Goal: Task Accomplishment & Management: Use online tool/utility

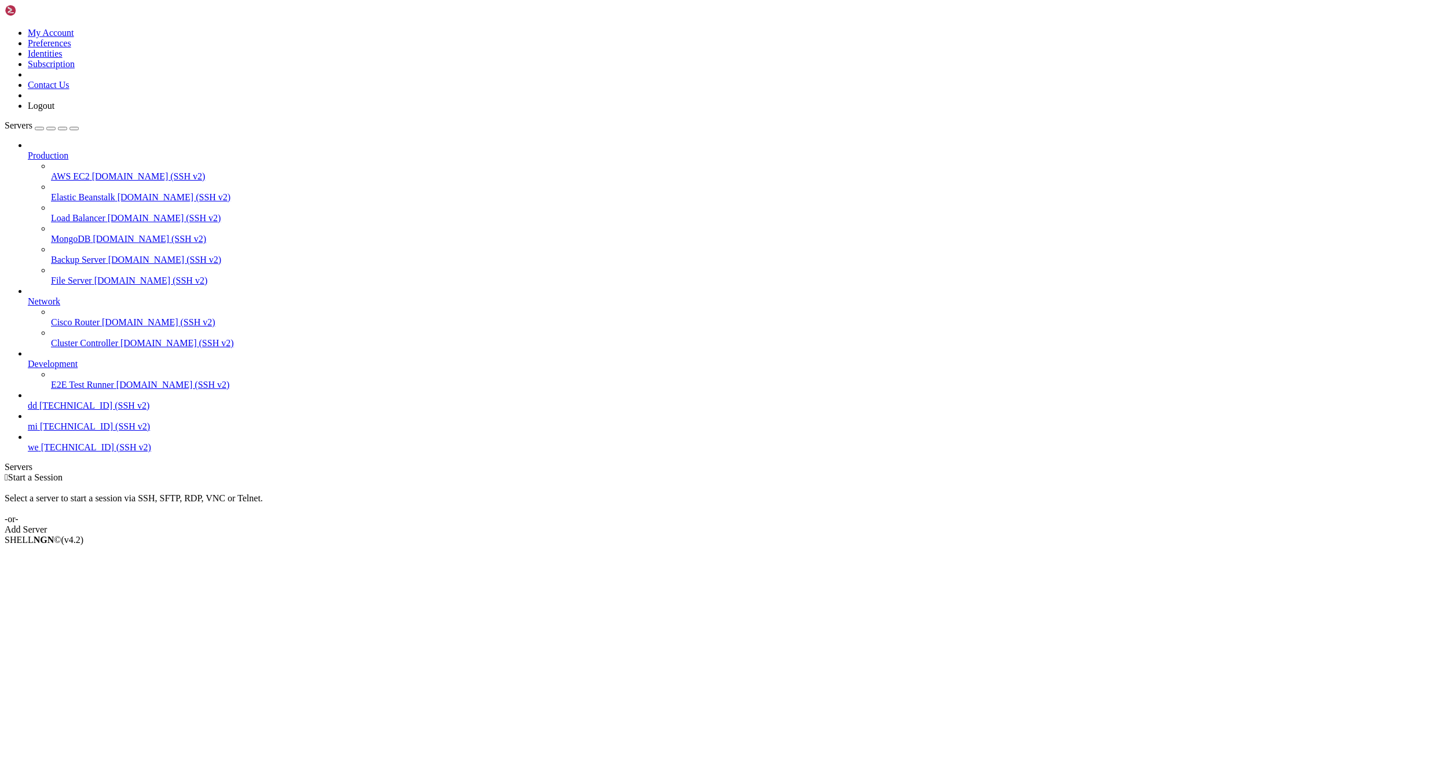
click at [834, 525] on link "Add Server" at bounding box center [727, 530] width 1444 height 10
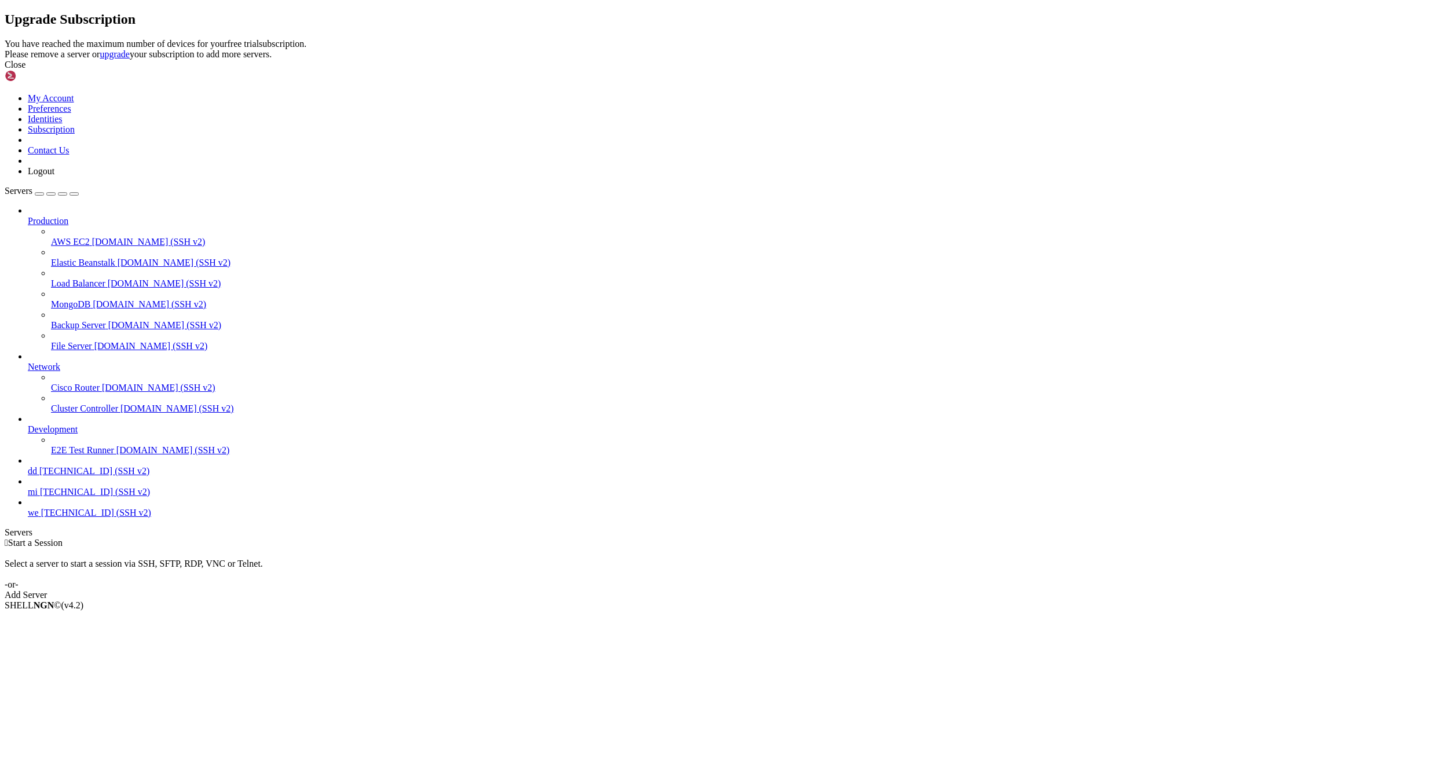
drag, startPoint x: 789, startPoint y: 345, endPoint x: 782, endPoint y: 345, distance: 6.9
click at [786, 27] on header "Upgrade Subscription" at bounding box center [727, 20] width 1444 height 16
click at [178, 70] on div "Upgrade Subscription You have reached the maximum number of devices for your fr…" at bounding box center [727, 41] width 1444 height 58
drag, startPoint x: 99, startPoint y: 495, endPoint x: 577, endPoint y: 405, distance: 486.1
click at [116, 70] on div "Upgrade Subscription You have reached the maximum number of devices for your fr…" at bounding box center [727, 41] width 1444 height 58
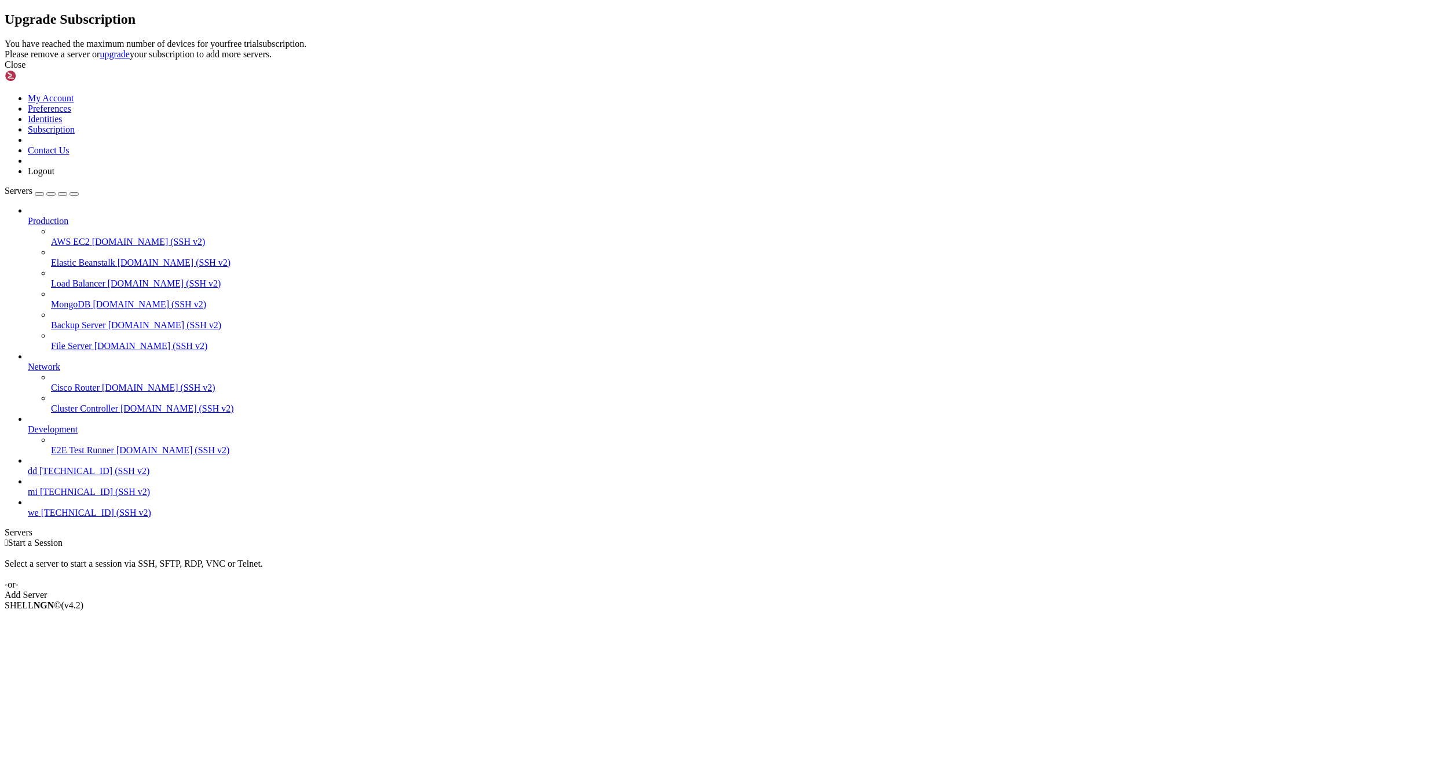
click at [5, 39] on icon at bounding box center [5, 39] width 0 height 0
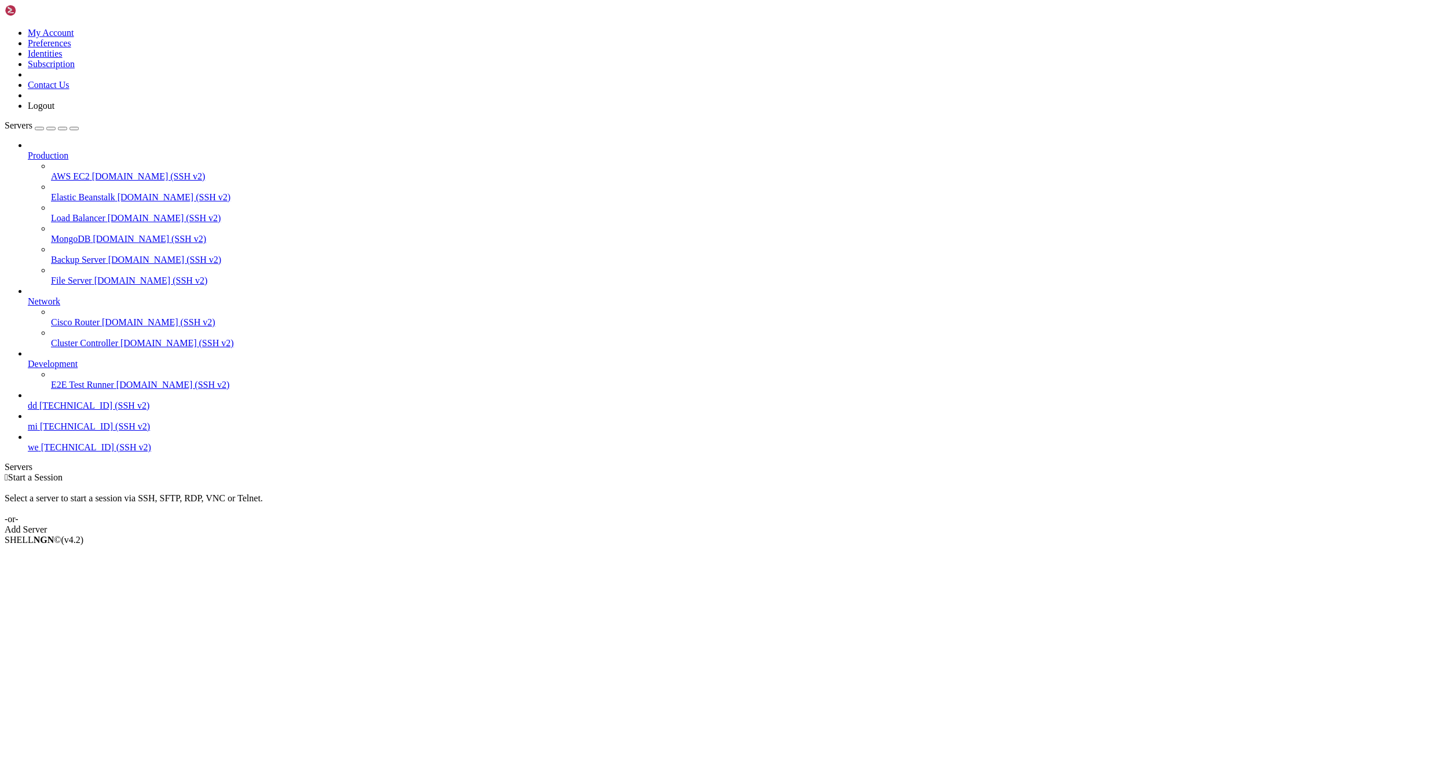
click at [28, 442] on icon at bounding box center [28, 442] width 0 height 0
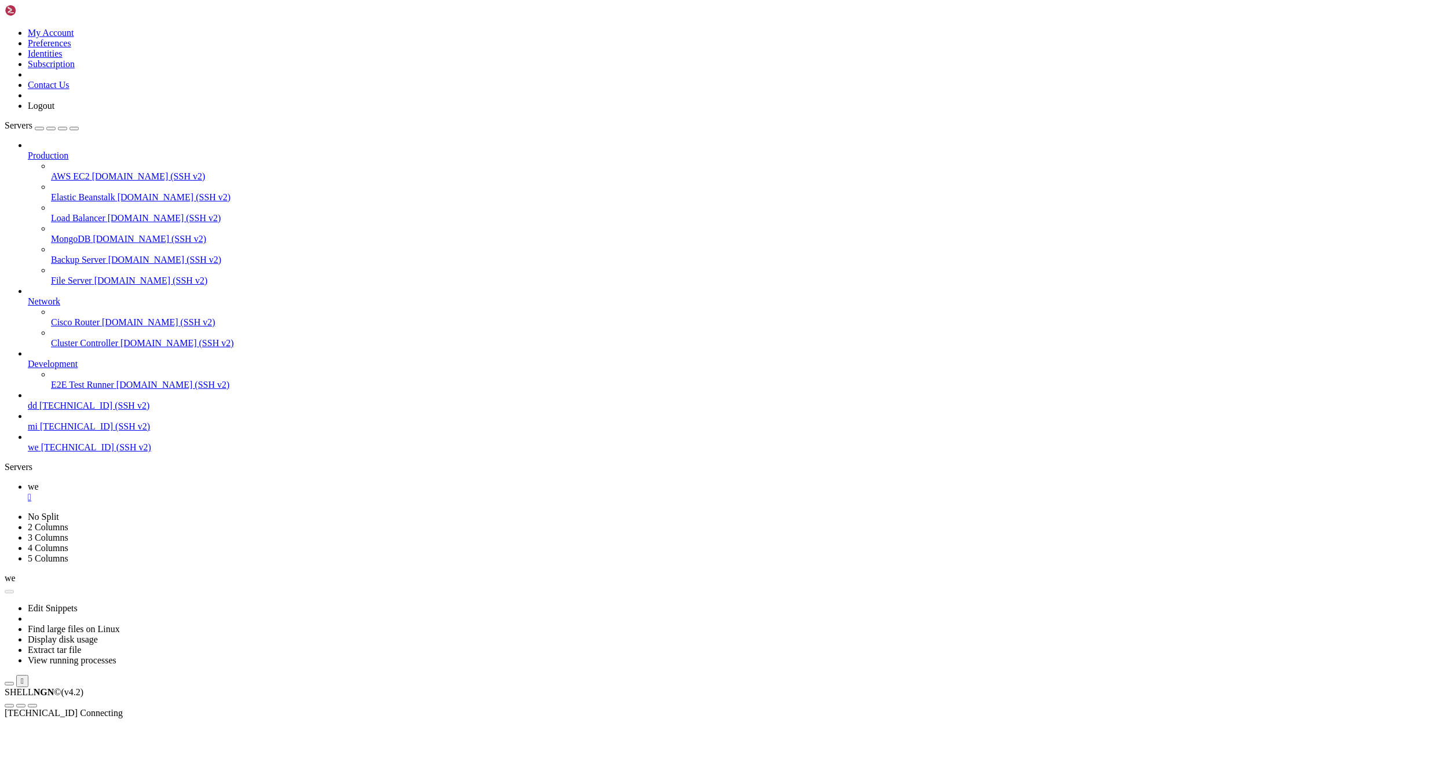
click at [28, 442] on icon at bounding box center [28, 442] width 0 height 0
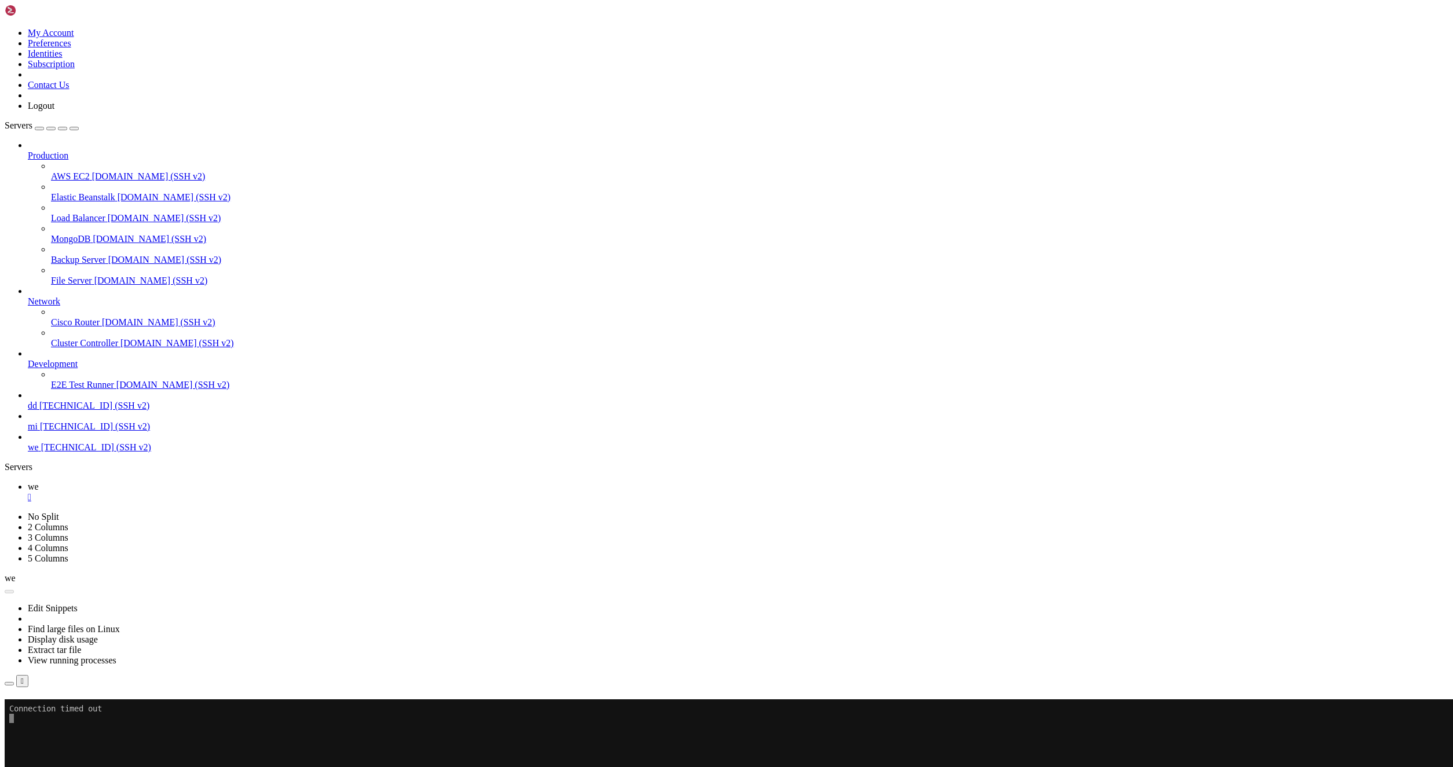
click at [51, 710] on button "Reconnect" at bounding box center [28, 716] width 46 height 12
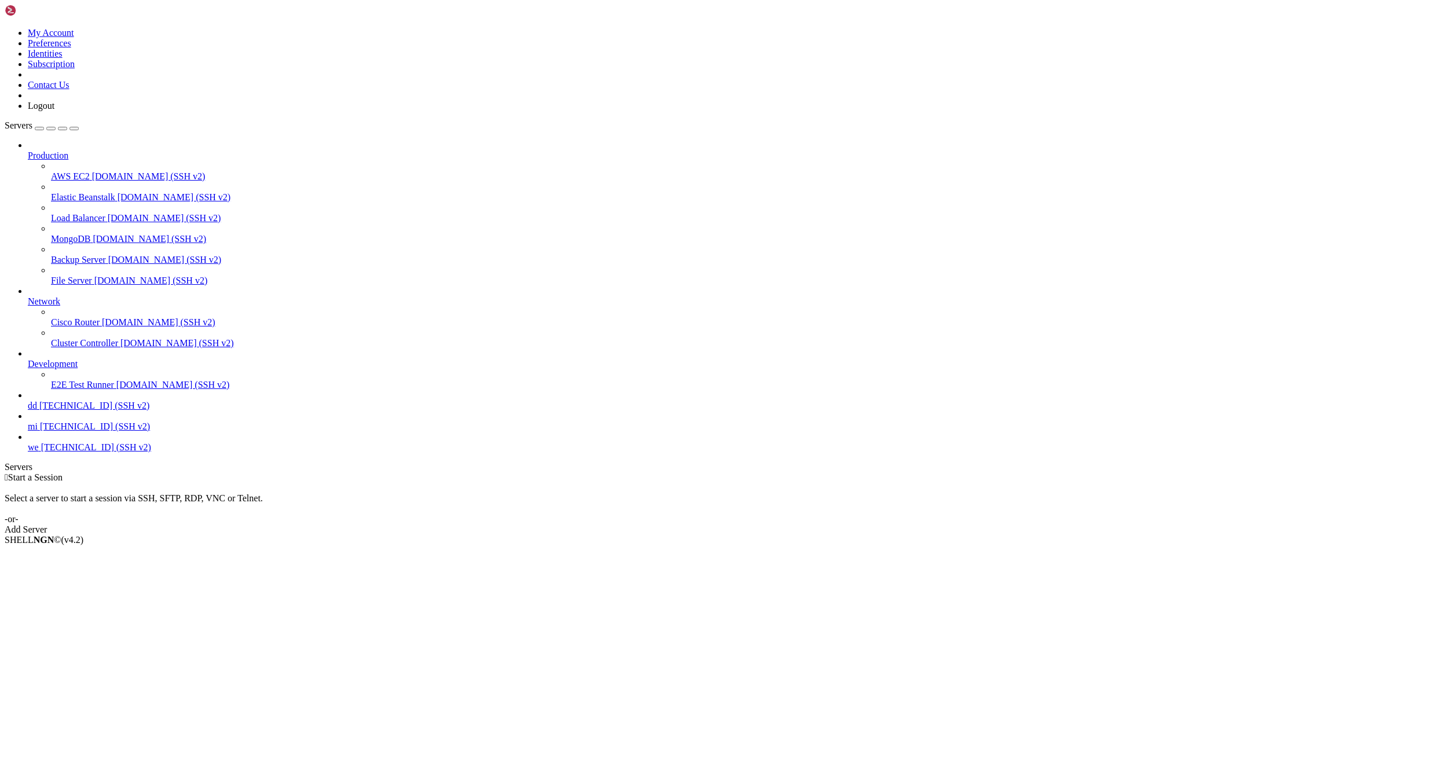
click at [39, 452] on span "we" at bounding box center [33, 447] width 11 height 10
click at [34, 453] on link "we [TECHNICAL_ID] (SSH v2)" at bounding box center [738, 447] width 1420 height 10
click at [57, 452] on span "[TECHNICAL_ID] (SSH v2)" at bounding box center [96, 447] width 110 height 10
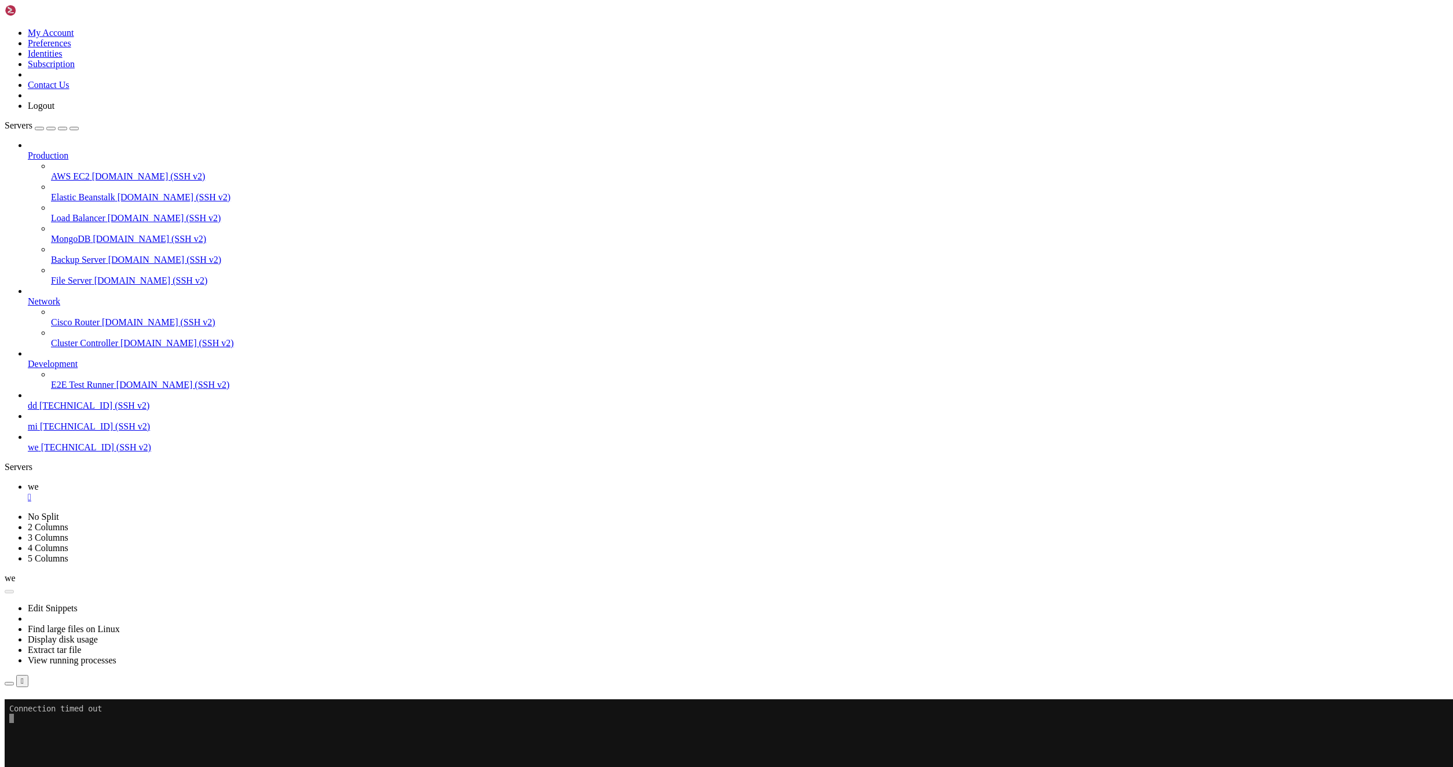
click at [792, 710] on div "Reconnect" at bounding box center [727, 716] width 1444 height 12
click at [51, 710] on button "Reconnect" at bounding box center [28, 716] width 46 height 12
drag, startPoint x: 752, startPoint y: 208, endPoint x: 793, endPoint y: 229, distance: 46.9
click at [751, 710] on div "Reconnect" at bounding box center [727, 716] width 1444 height 12
click at [801, 710] on div "Reconnect" at bounding box center [727, 716] width 1444 height 12
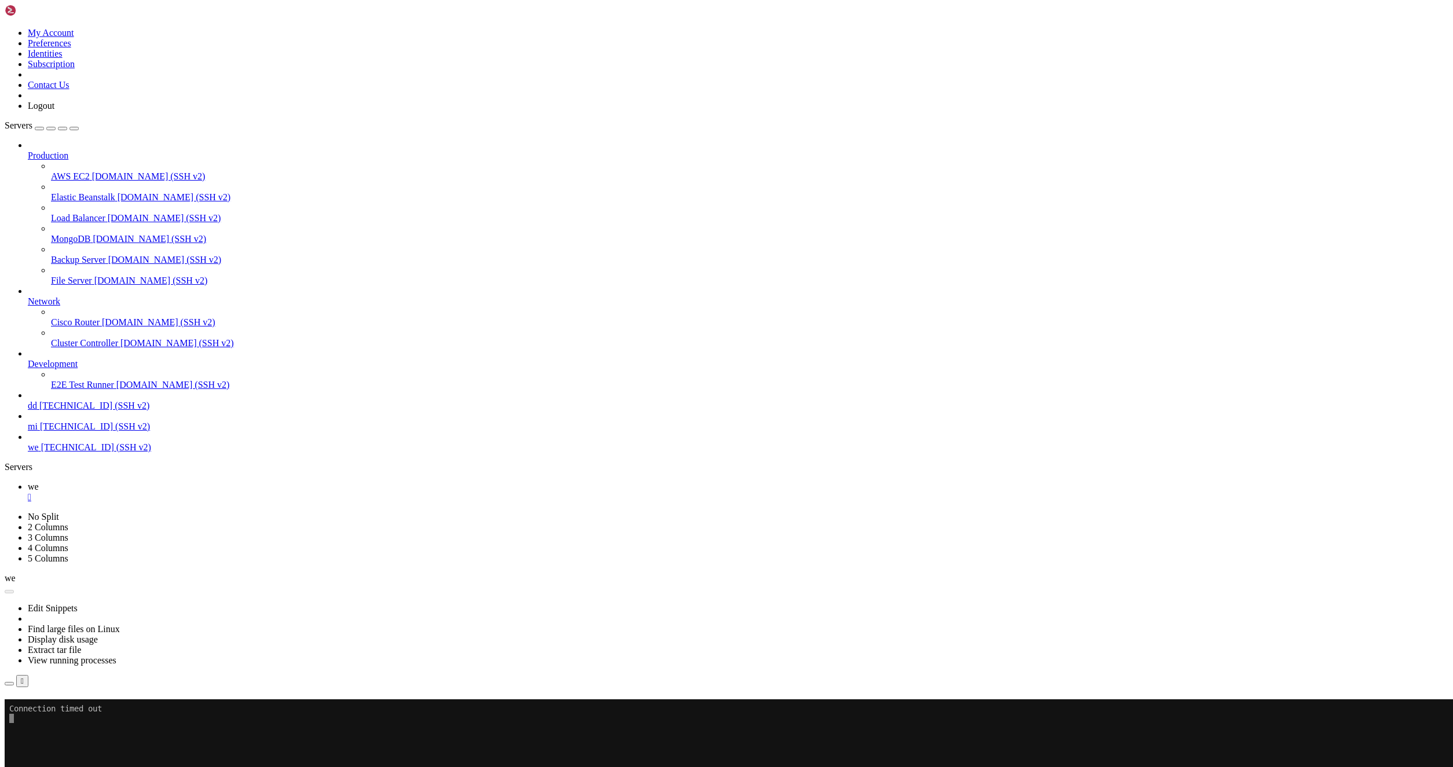
click at [807, 710] on div "Reconnect" at bounding box center [727, 716] width 1444 height 12
click at [51, 710] on button "Reconnect" at bounding box center [28, 716] width 46 height 12
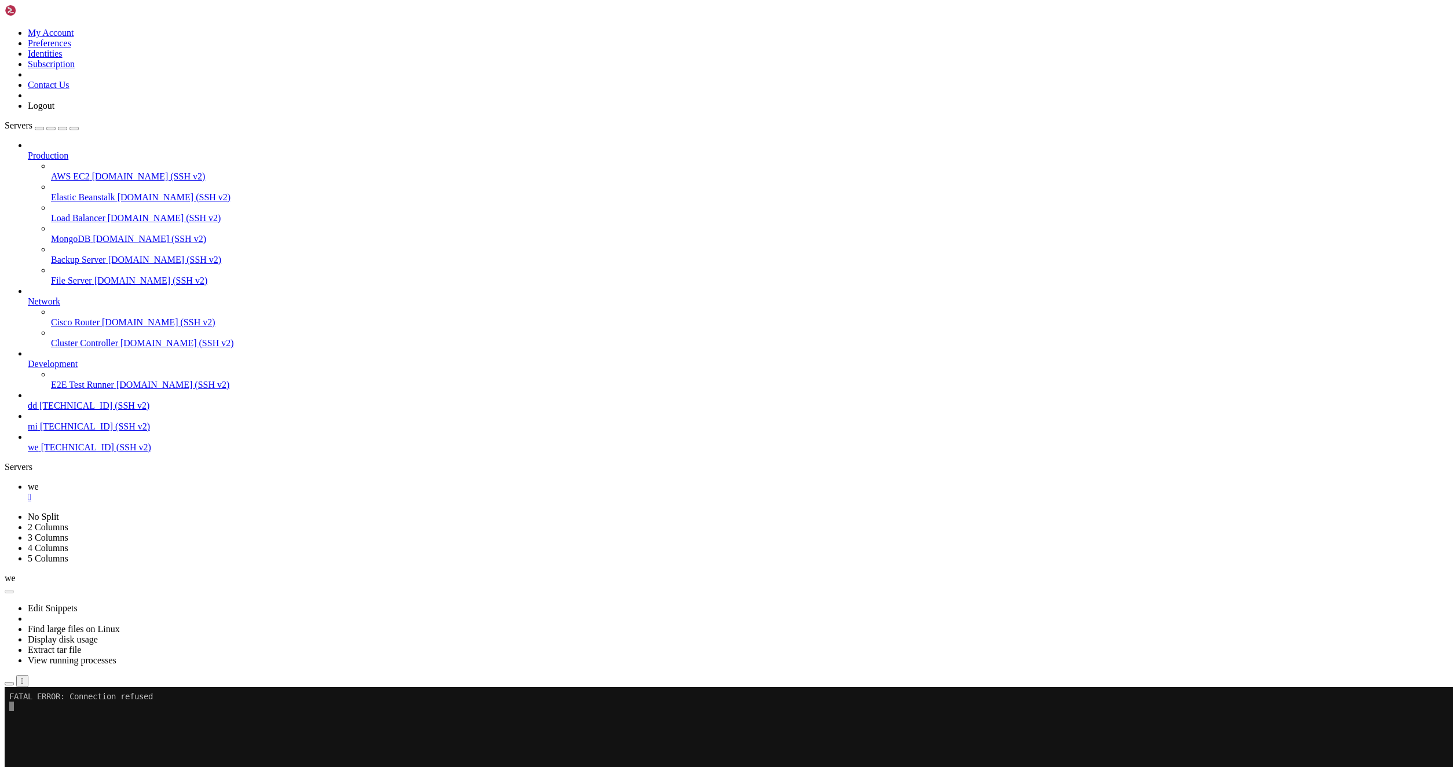
click at [51, 720] on button "Reconnect" at bounding box center [28, 726] width 46 height 12
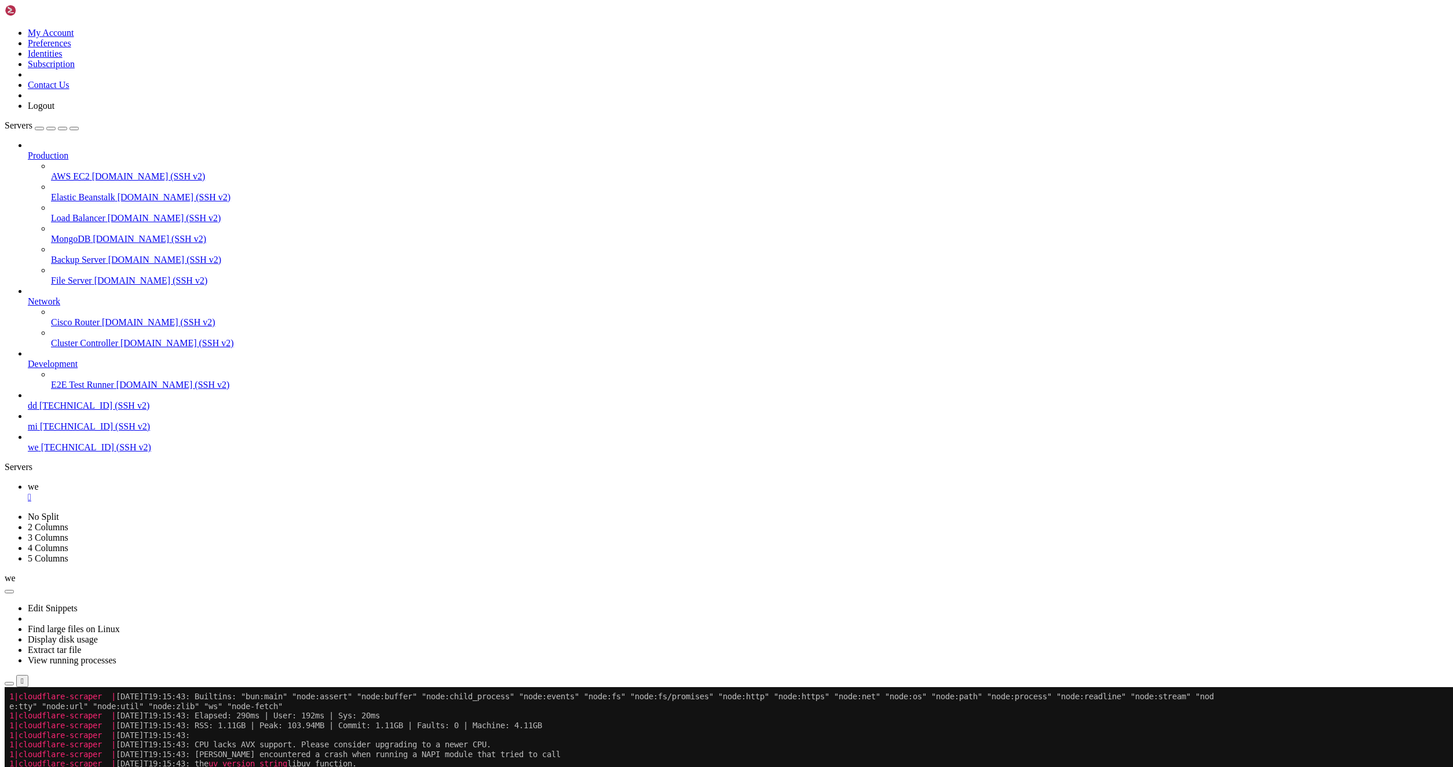
scroll to position [2379, 0]
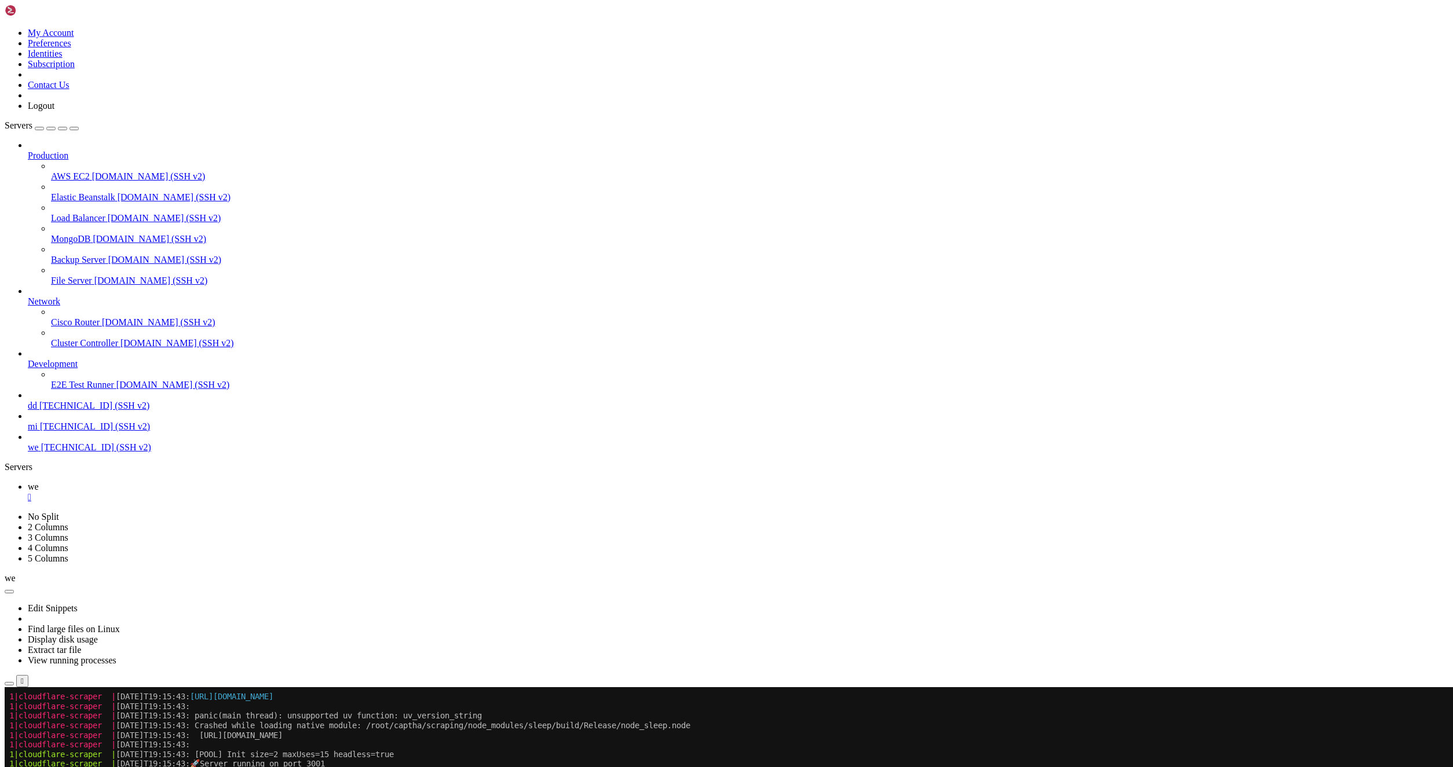
click at [196, 584] on div "Edit Snippets Find large files on Linux Display disk usage Extract tar file Vie…" at bounding box center [727, 636] width 1444 height 104
click at [9, 684] on icon "button" at bounding box center [9, 684] width 0 height 0
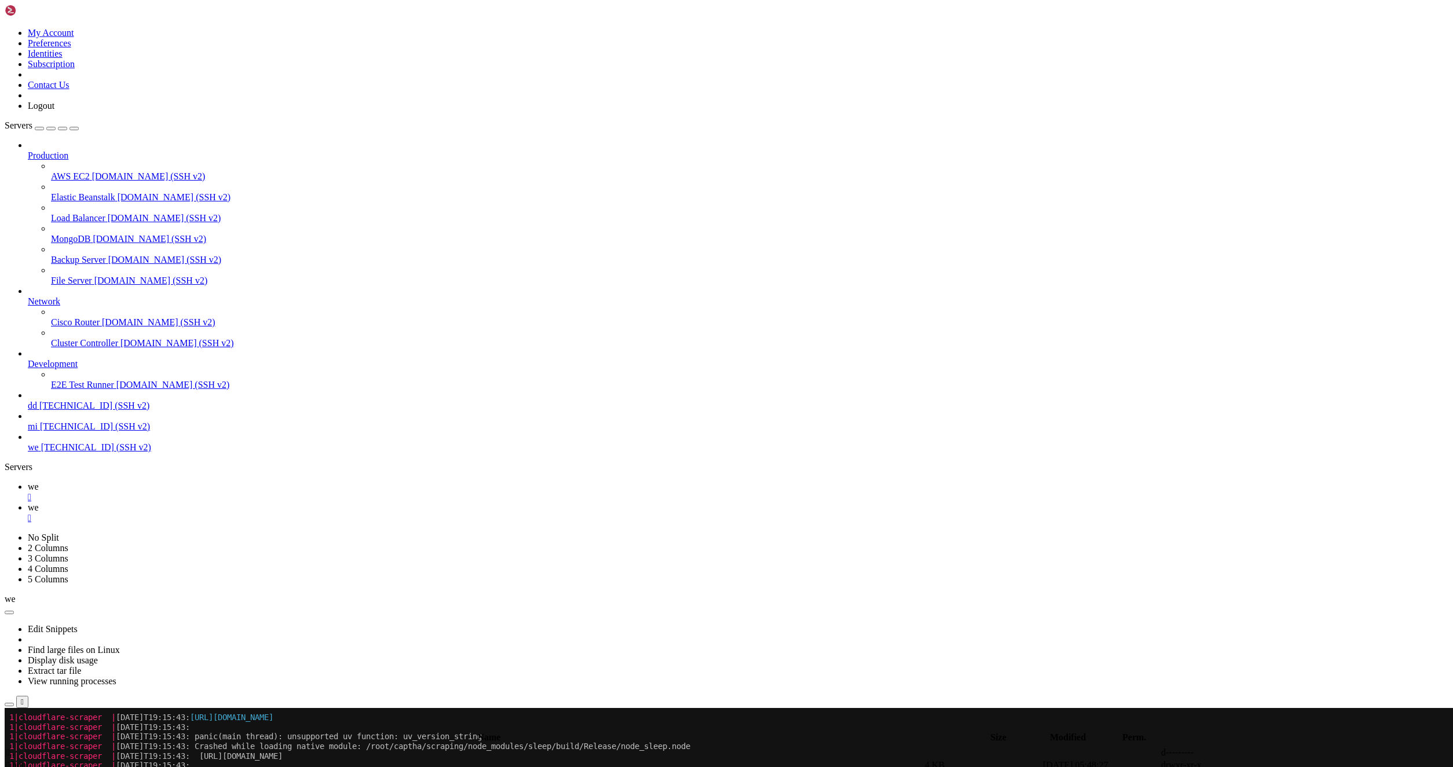
click at [40, 767] on span " turnstile" at bounding box center [23, 778] width 34 height 10
click at [196, 760] on td " scraping" at bounding box center [464, 766] width 917 height 12
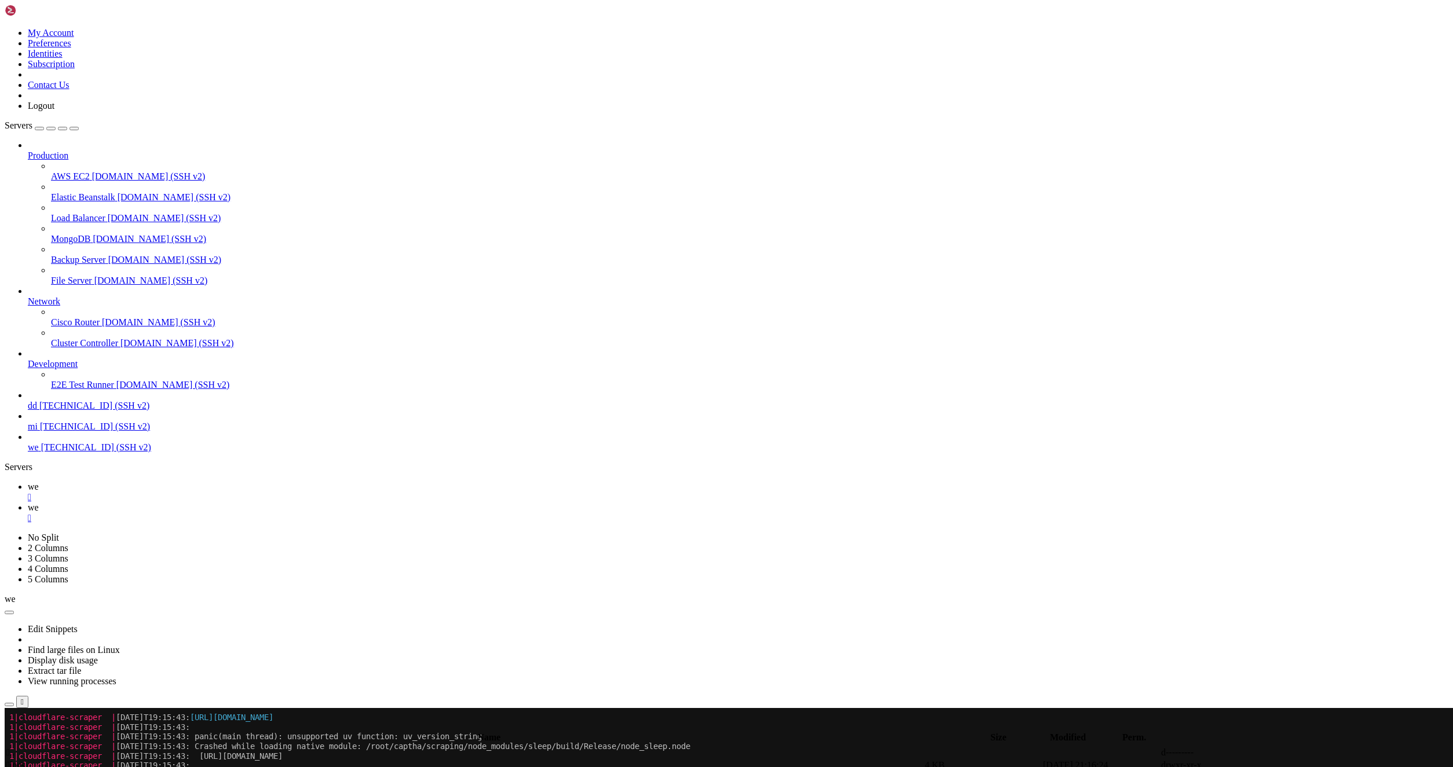
click at [64, 767] on span " node_modules" at bounding box center [34, 778] width 57 height 10
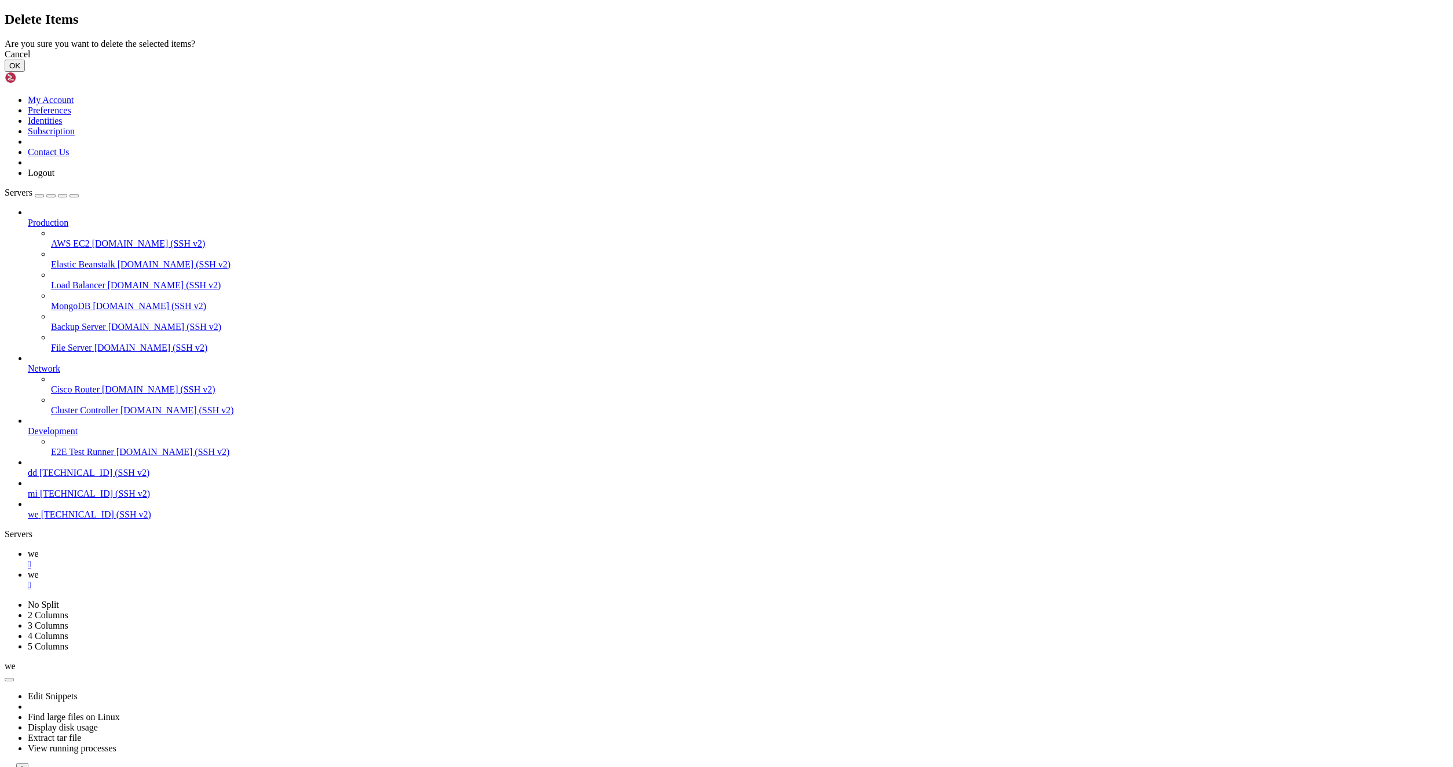
click at [25, 72] on button "OK" at bounding box center [15, 66] width 20 height 12
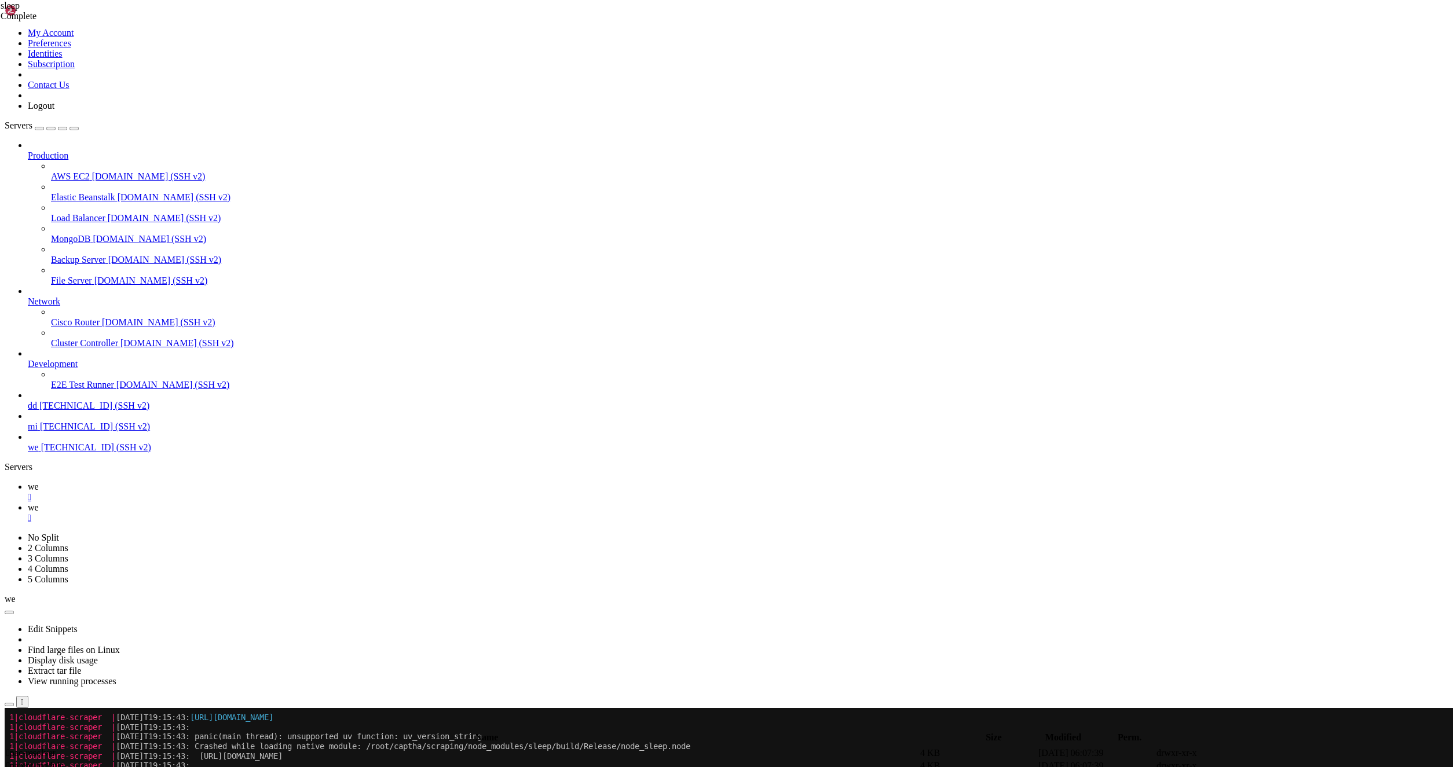
scroll to position [0, 0]
click at [165, 482] on link "we " at bounding box center [738, 492] width 1420 height 21
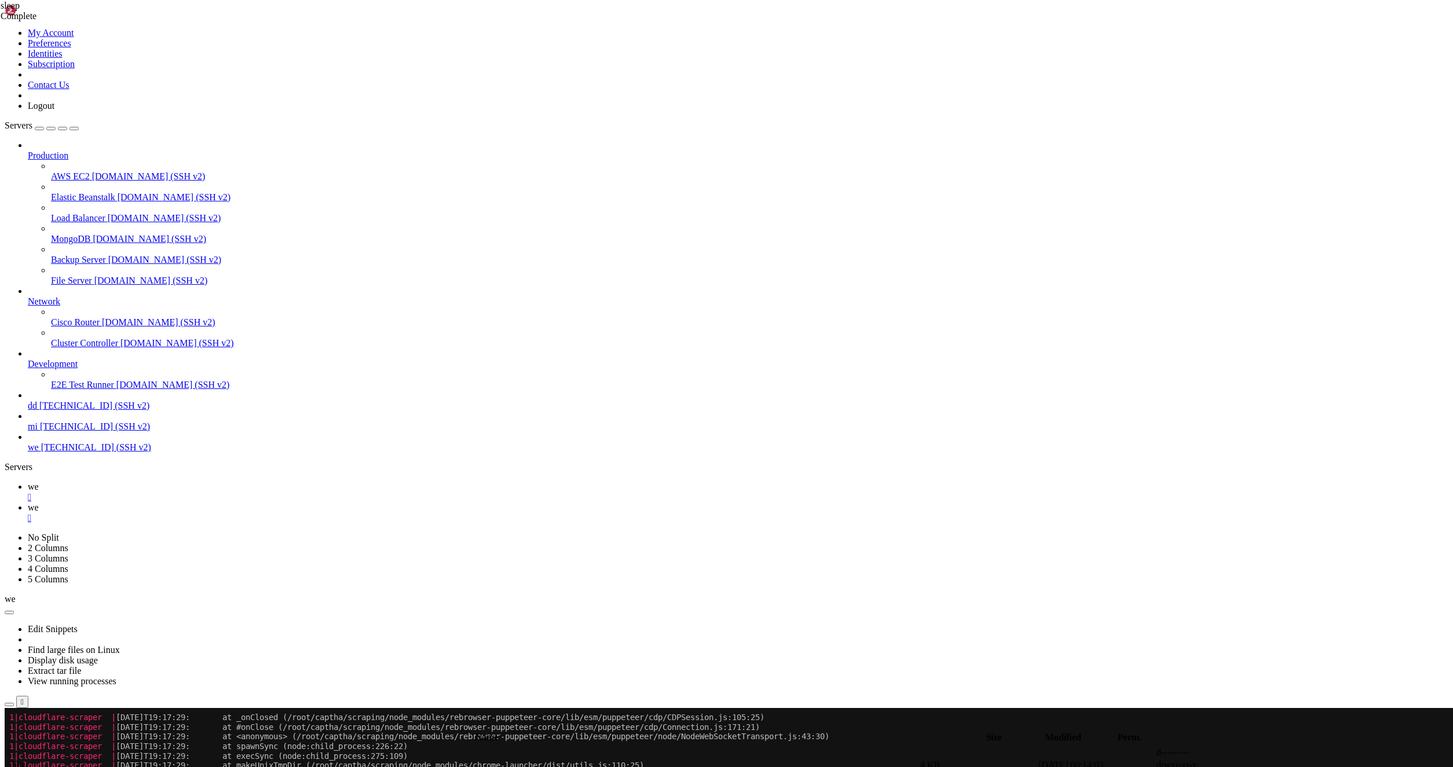
scroll to position [4969, 0]
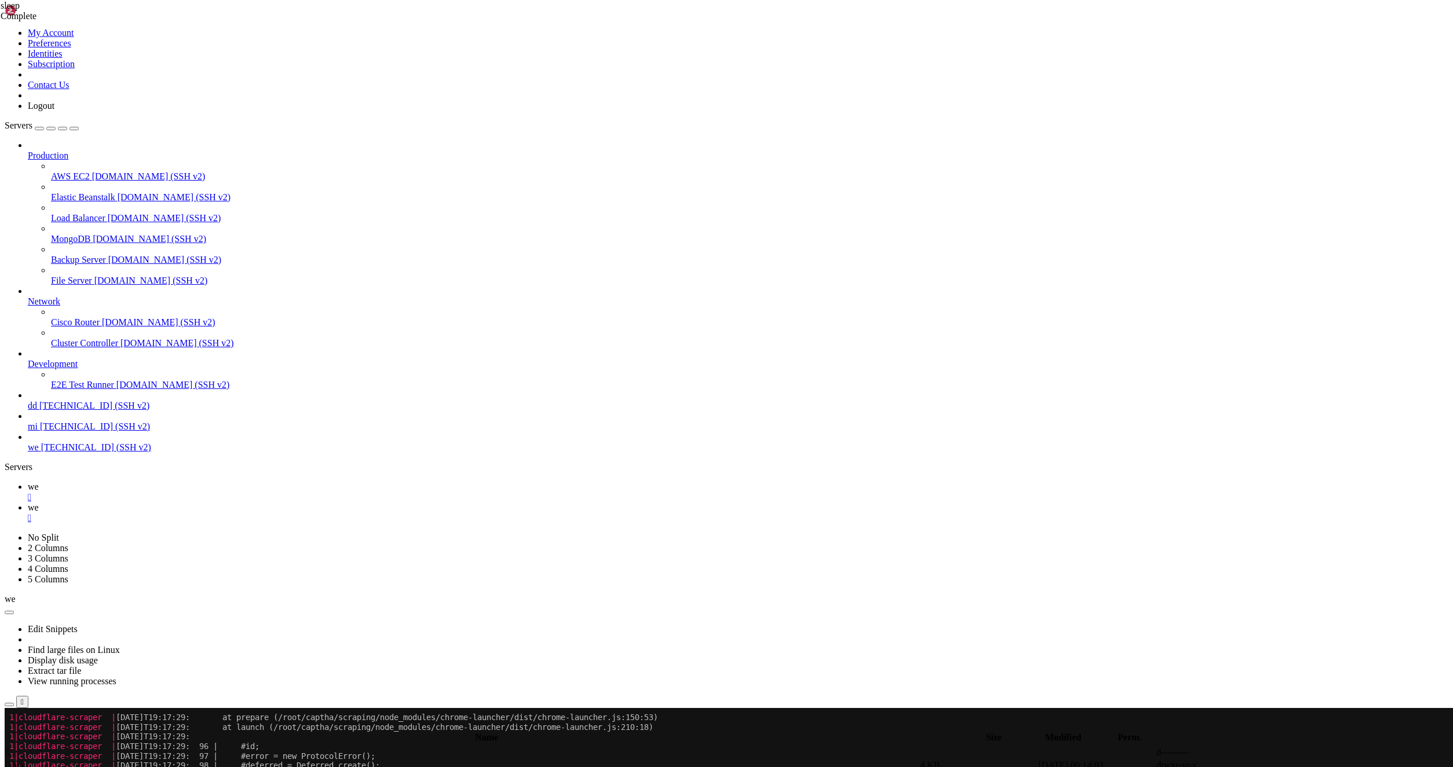
click at [204, 503] on link "we " at bounding box center [738, 513] width 1420 height 21
click at [177, 747] on td " .." at bounding box center [462, 753] width 913 height 12
type input "/root/captha/scraping"
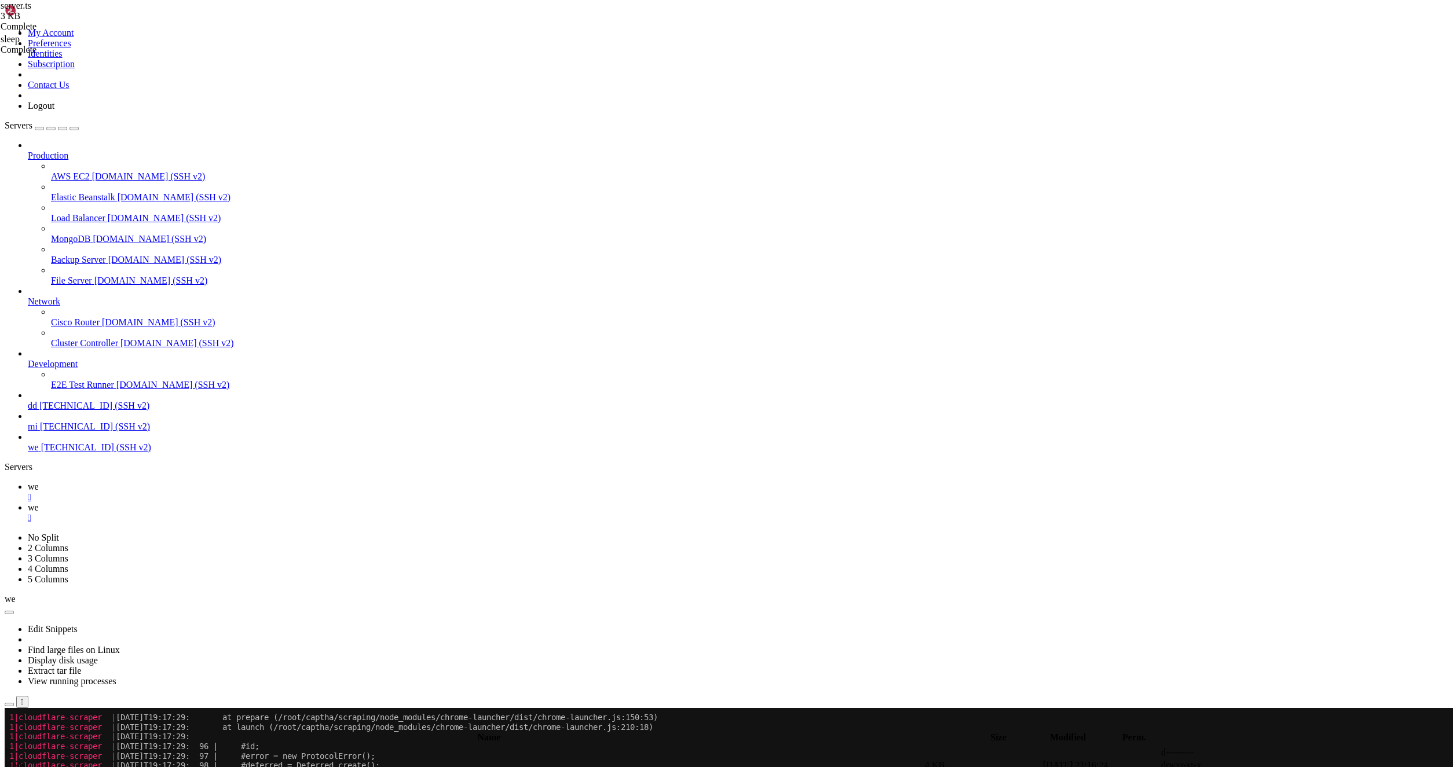
type textarea "} }"
type textarea "}"
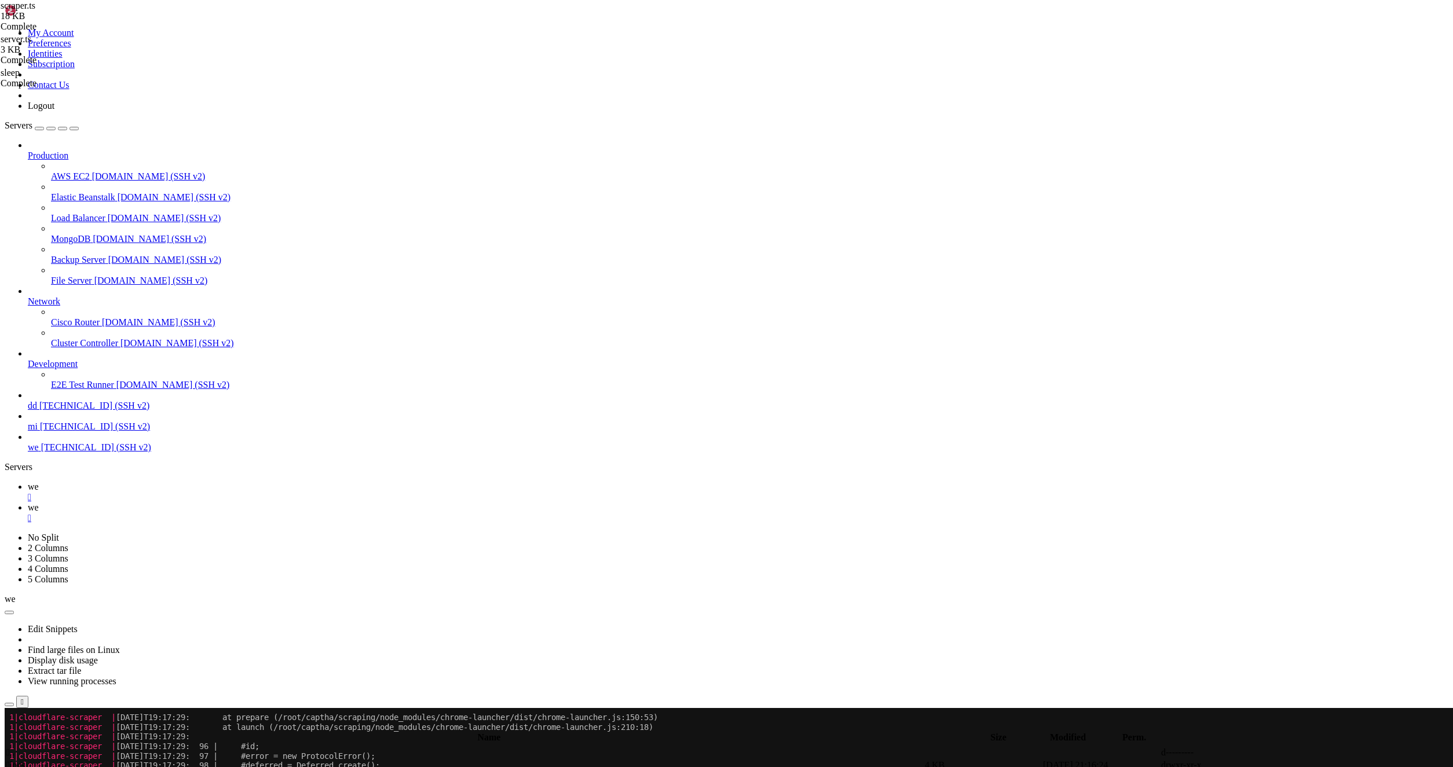
scroll to position [3906, 0]
click at [39, 482] on span "we" at bounding box center [33, 487] width 11 height 10
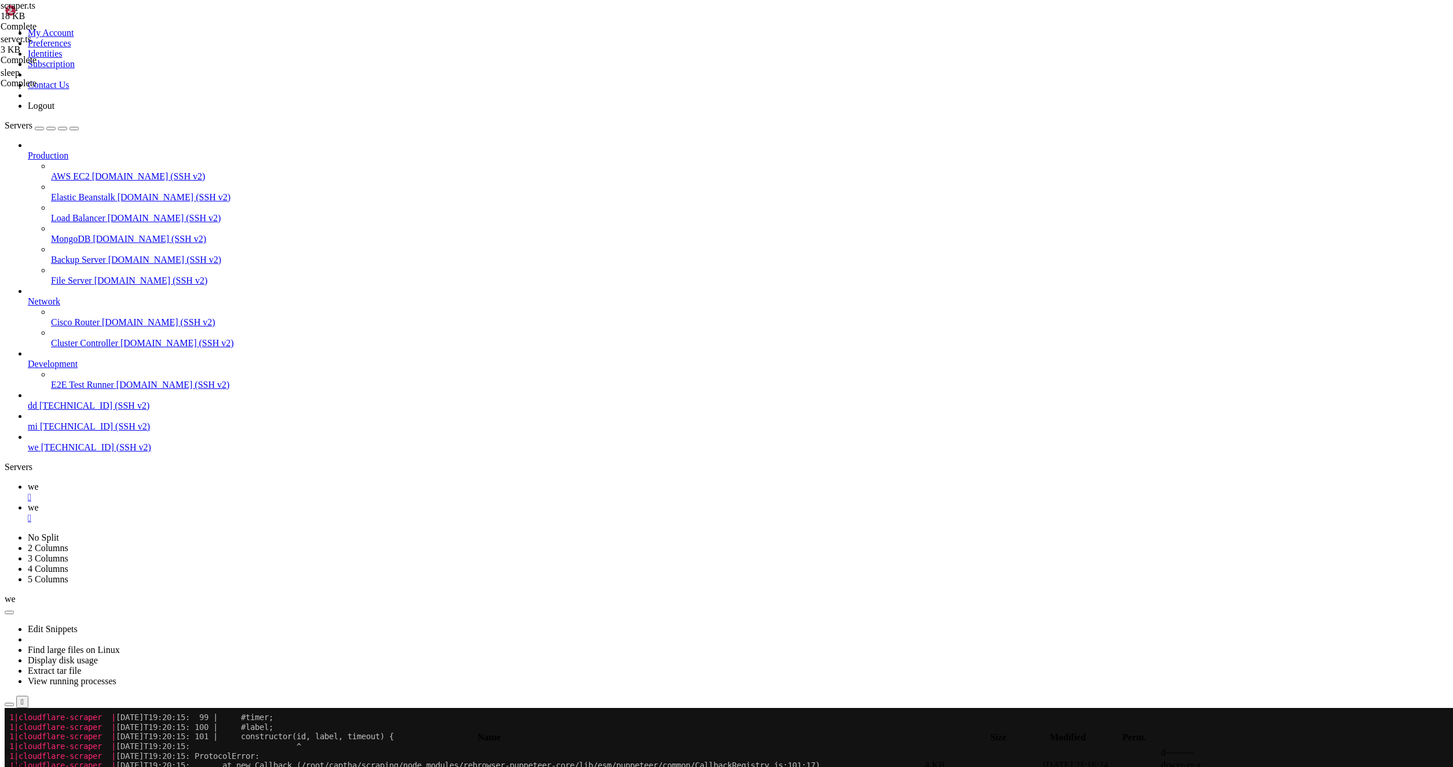
scroll to position [20580, 0]
click at [204, 503] on link "we " at bounding box center [738, 513] width 1420 height 21
type textarea "} }"
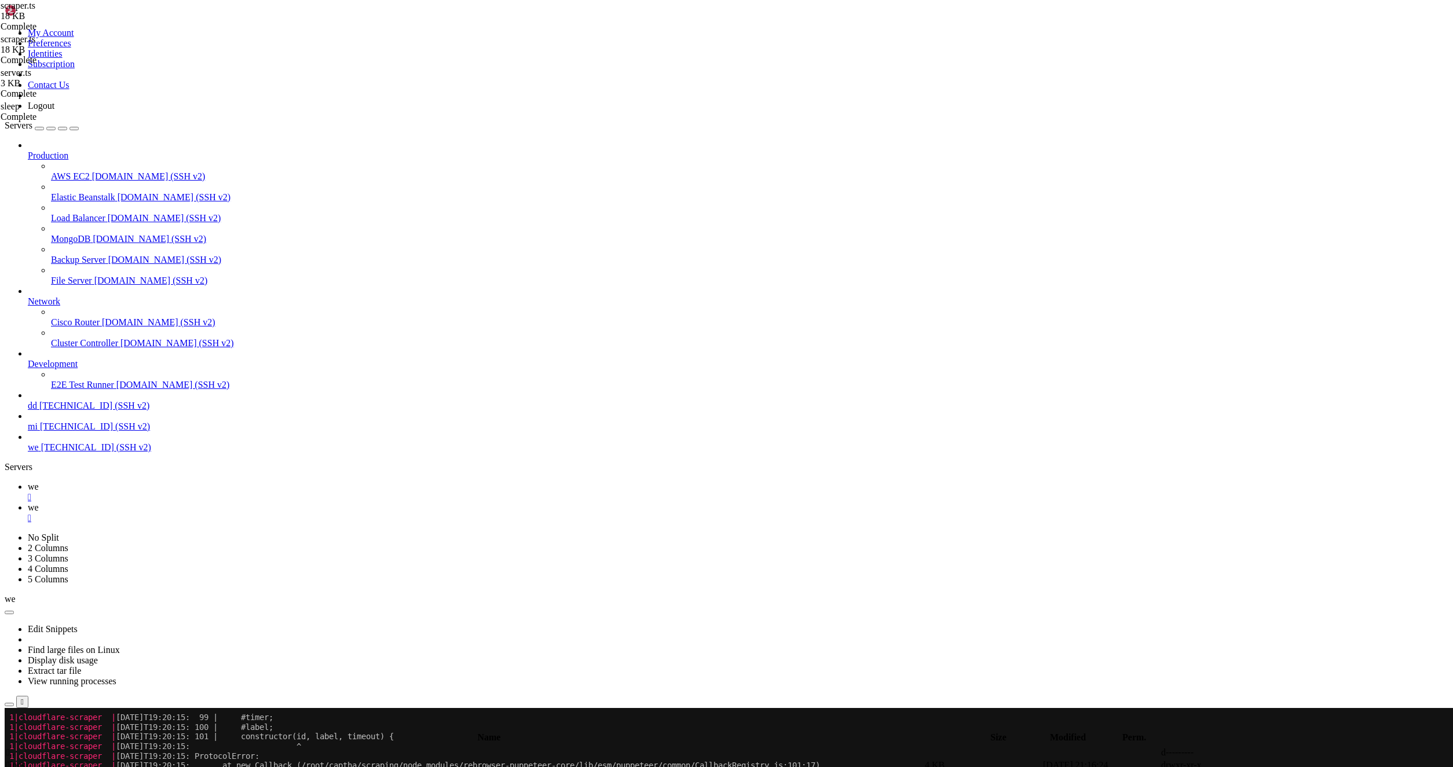
type textarea "}"
click at [28, 482] on icon at bounding box center [28, 487] width 0 height 10
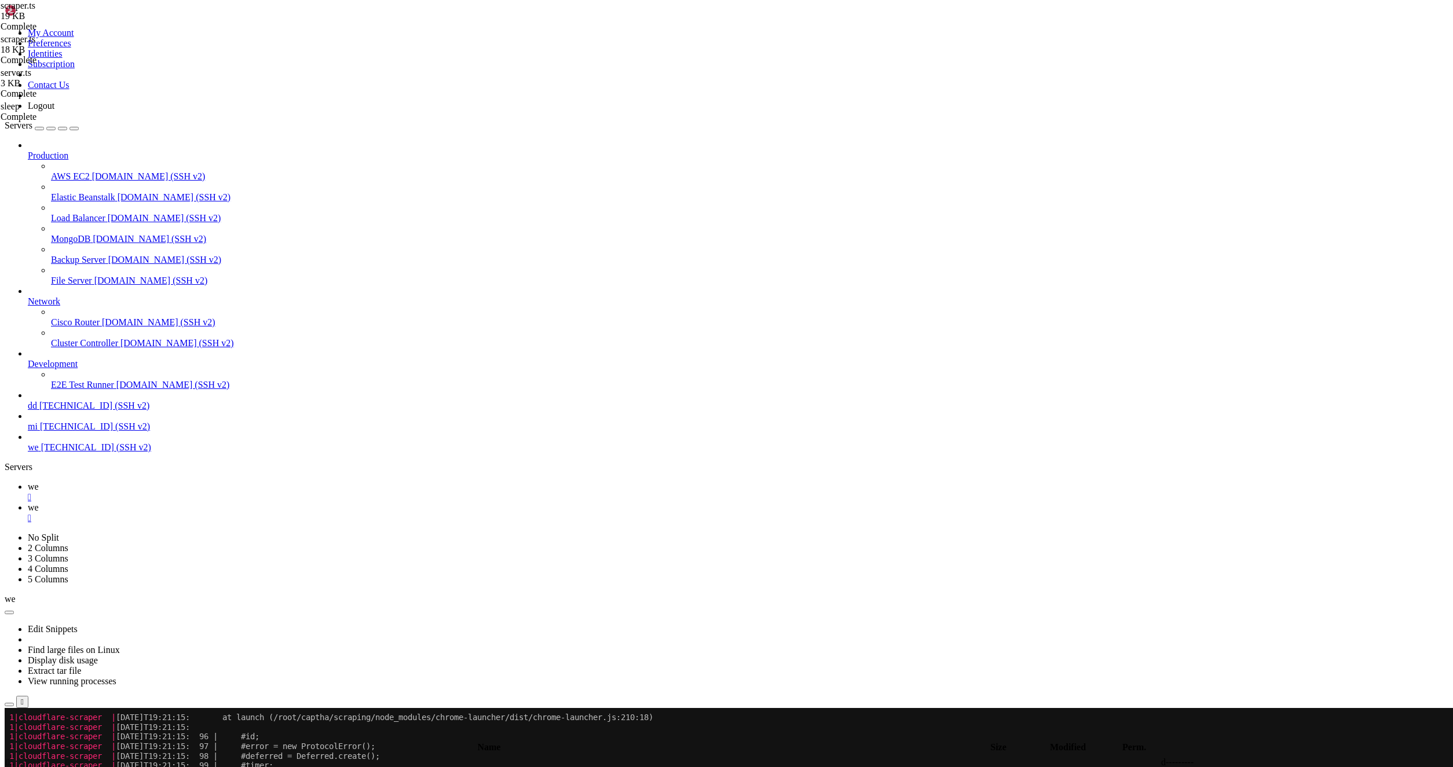
scroll to position [23520, 0]
drag, startPoint x: 1302, startPoint y: 1378, endPoint x: 1312, endPoint y: 1332, distance: 46.2
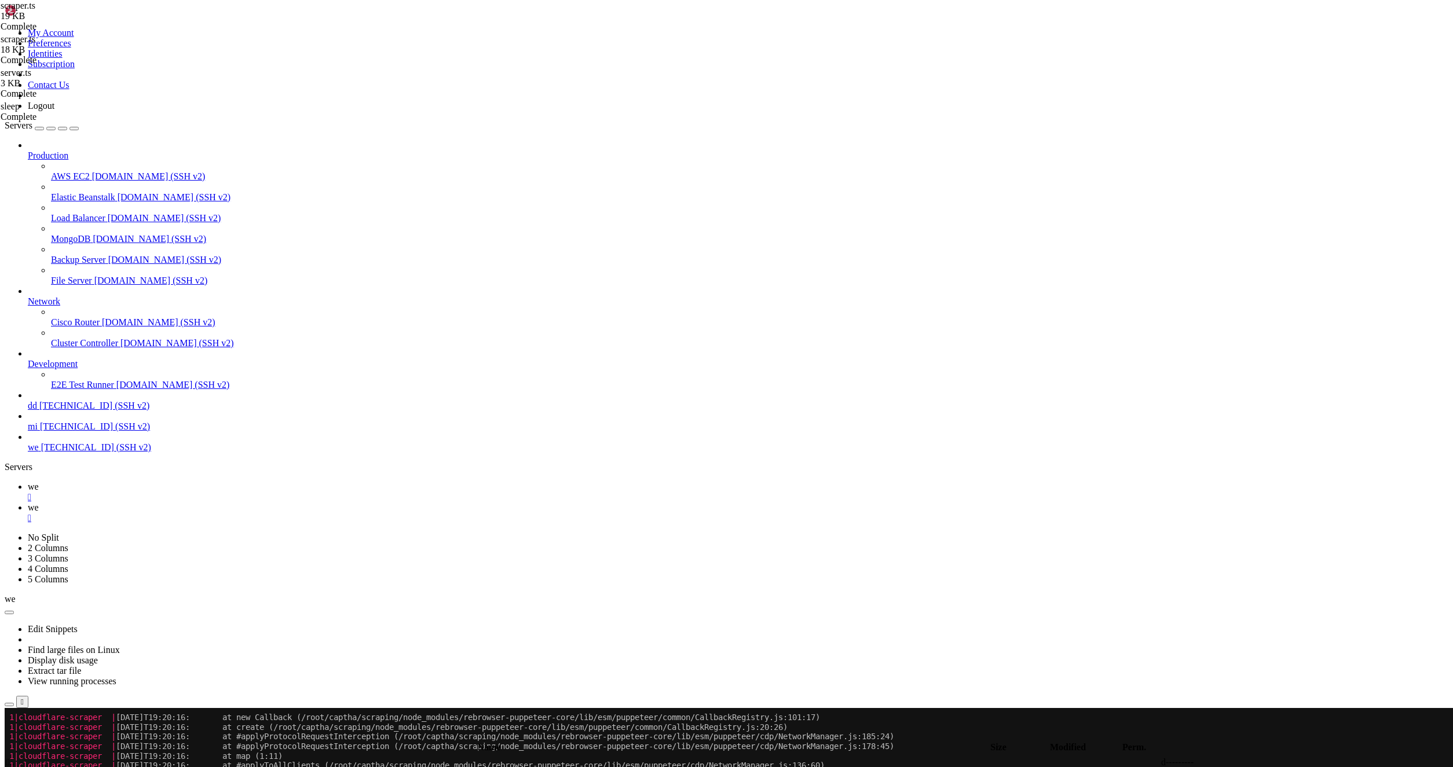
scroll to position [21271, 0]
